Goal: Information Seeking & Learning: Learn about a topic

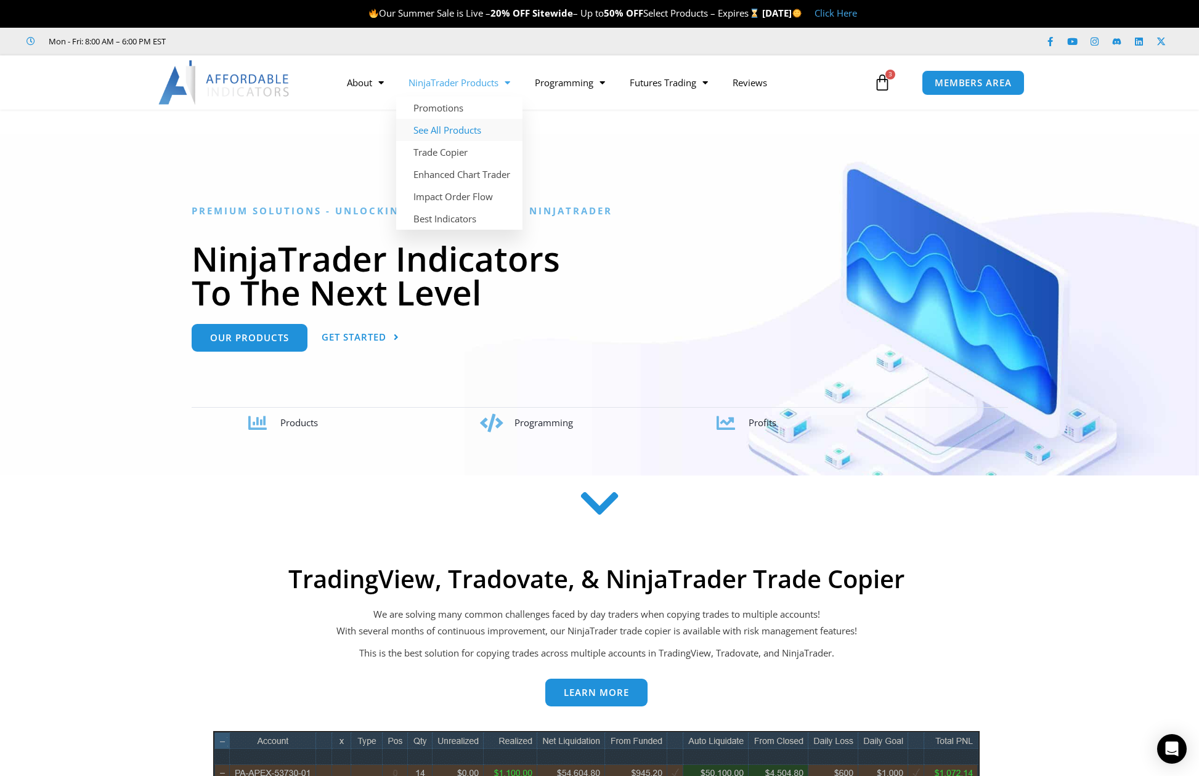
click at [440, 132] on link "See All Products" at bounding box center [459, 130] width 126 height 22
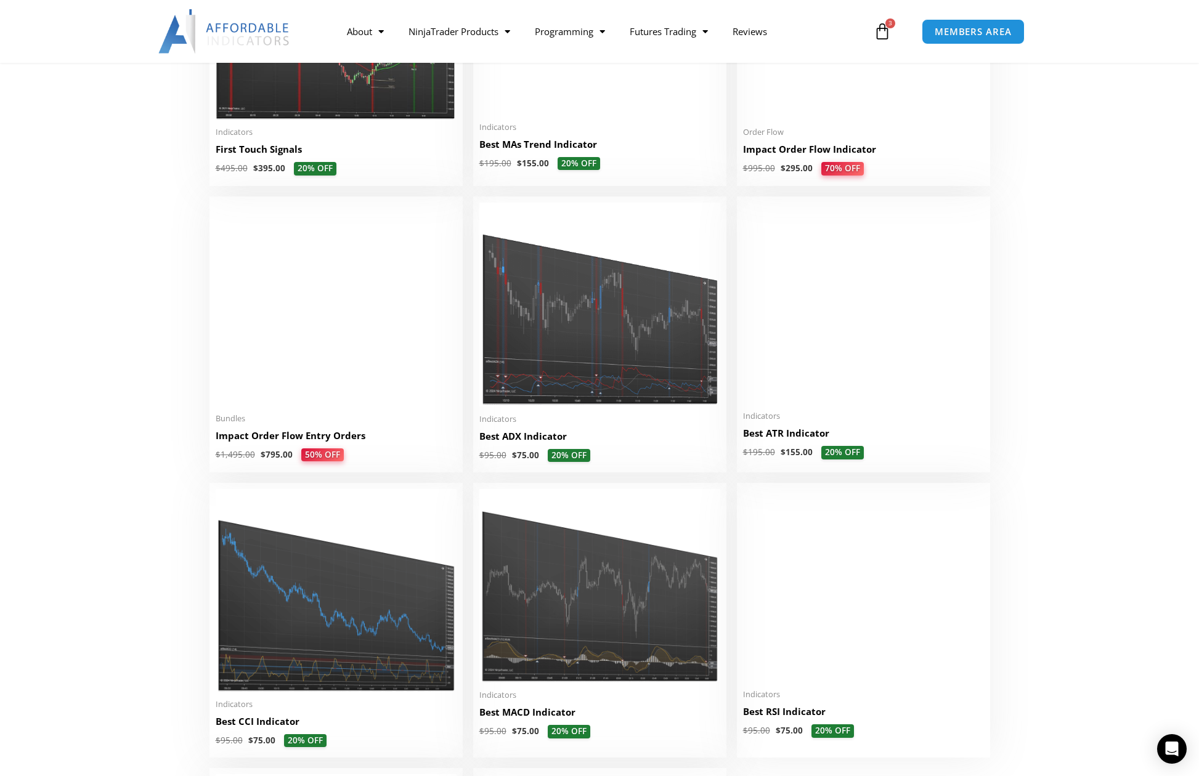
scroll to position [2094, 0]
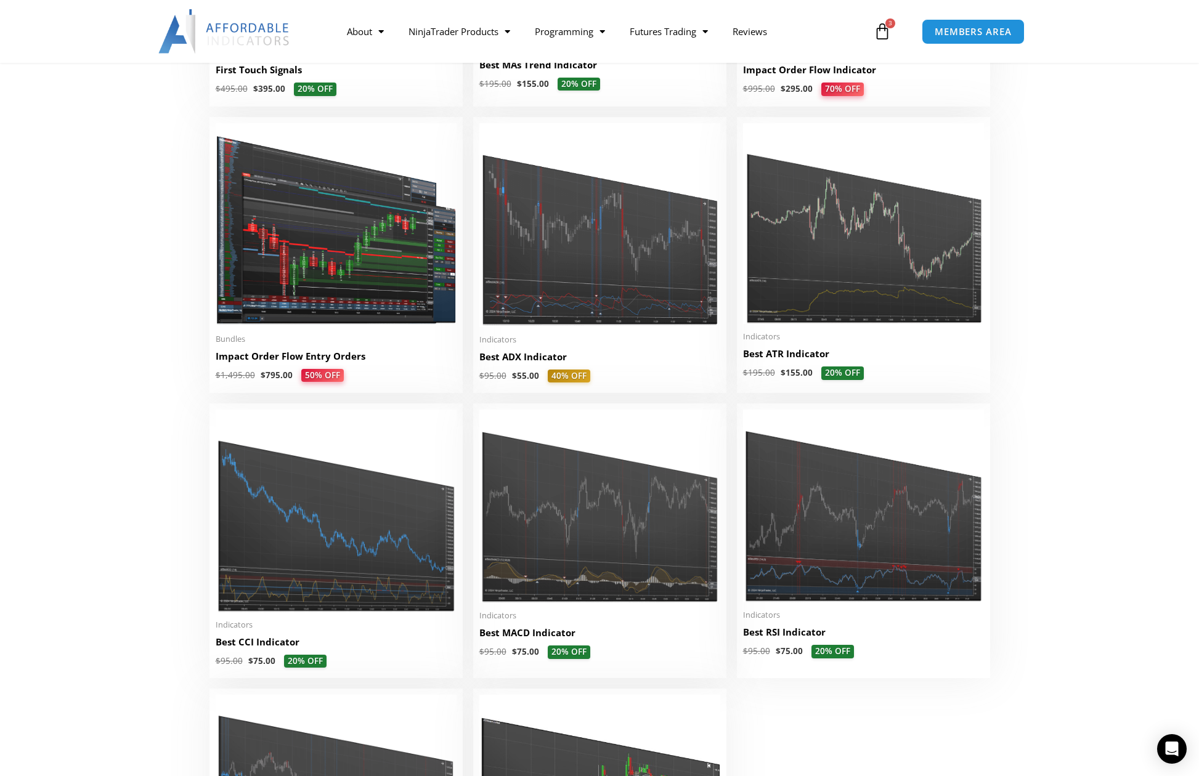
scroll to position [2214, 0]
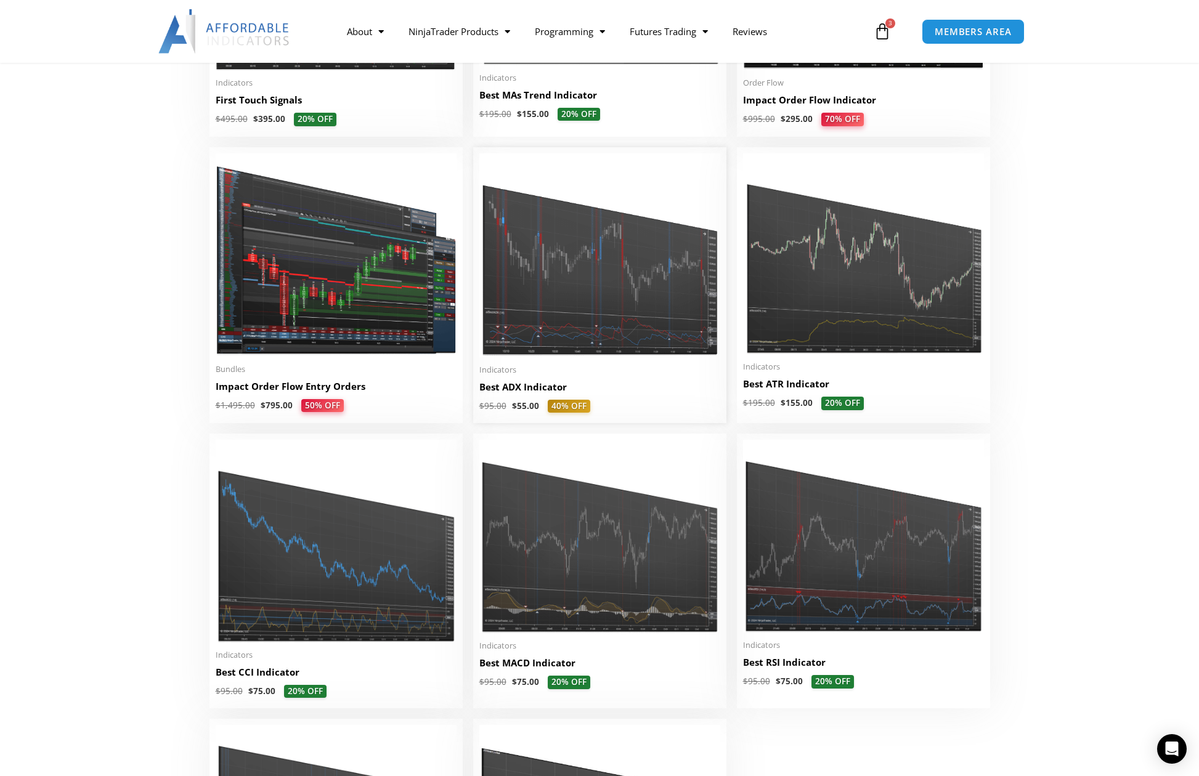
click at [560, 394] on h2 "Best ADX Indicator" at bounding box center [599, 387] width 241 height 13
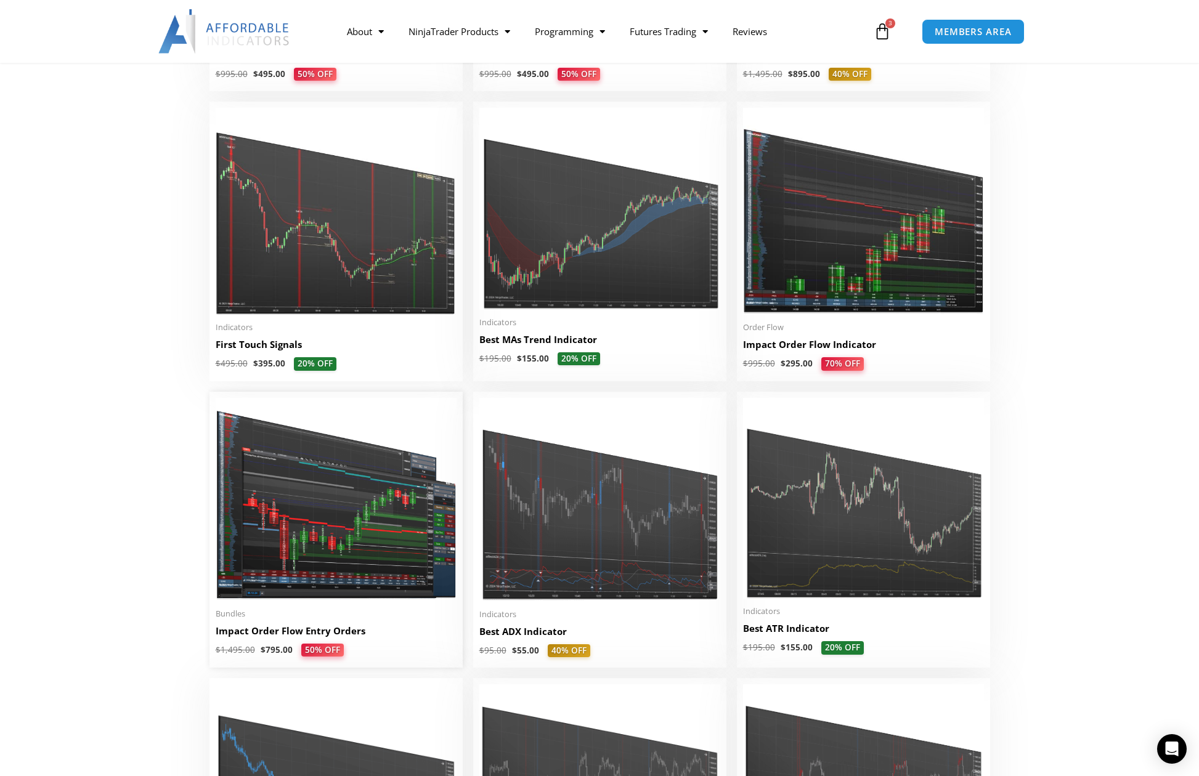
click at [314, 644] on link "Impact Order Flow Entry Orders" at bounding box center [336, 634] width 241 height 19
